Goal: Information Seeking & Learning: Learn about a topic

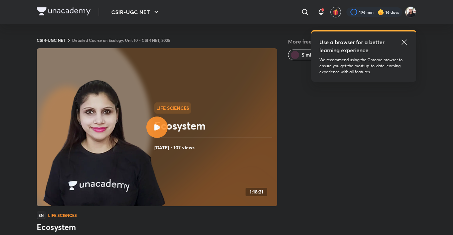
click at [68, 8] on img at bounding box center [64, 11] width 54 height 8
